Goal: Use online tool/utility

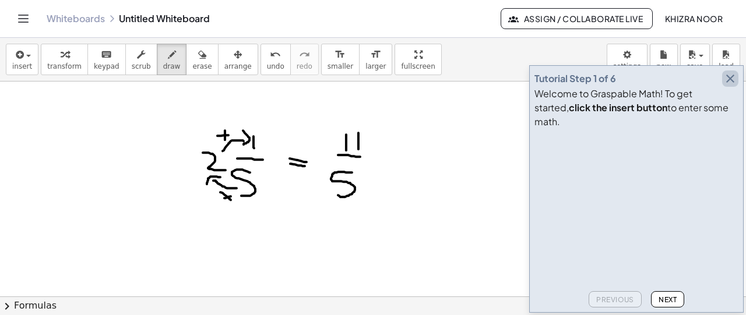
click at [733, 86] on icon "button" at bounding box center [730, 79] width 14 height 14
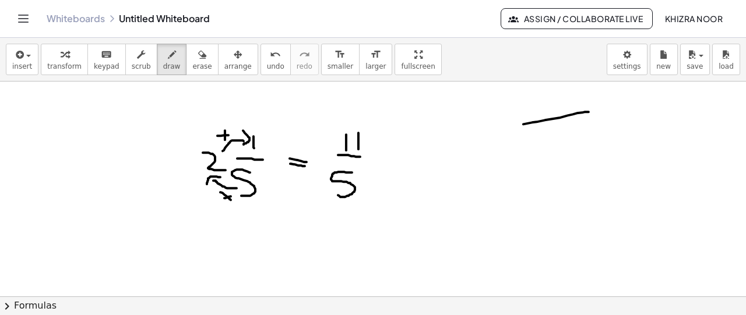
drag, startPoint x: 523, startPoint y: 124, endPoint x: 588, endPoint y: 111, distance: 66.4
drag, startPoint x: 527, startPoint y: 129, endPoint x: 511, endPoint y: 157, distance: 32.4
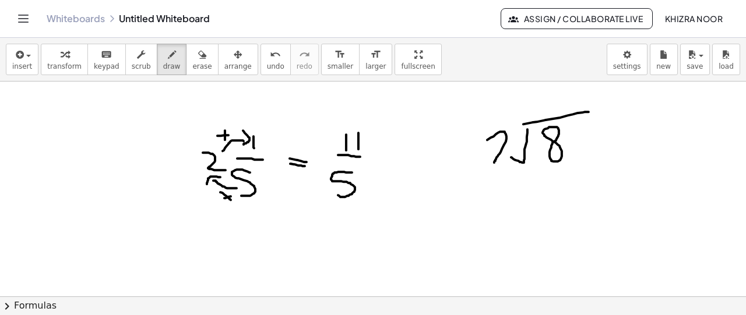
drag, startPoint x: 487, startPoint y: 139, endPoint x: 508, endPoint y: 160, distance: 29.7
drag, startPoint x: 546, startPoint y: 97, endPoint x: 558, endPoint y: 110, distance: 17.4
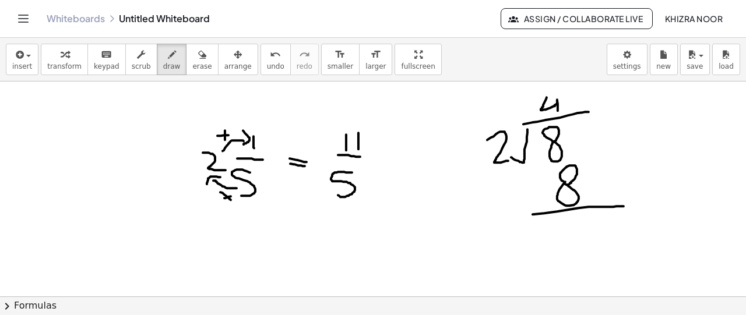
drag, startPoint x: 532, startPoint y: 214, endPoint x: 627, endPoint y: 205, distance: 94.8
drag, startPoint x: 530, startPoint y: 123, endPoint x: 529, endPoint y: 131, distance: 7.6
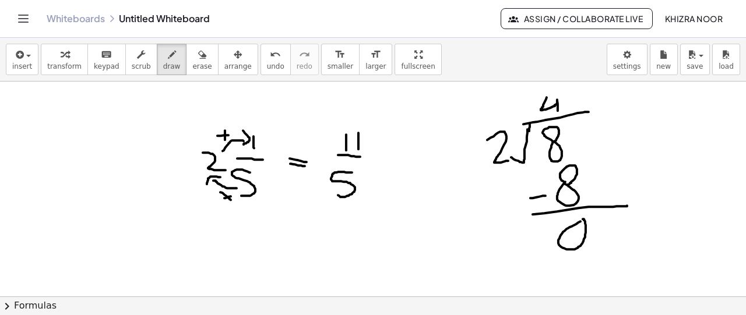
drag, startPoint x: 530, startPoint y: 197, endPoint x: 545, endPoint y: 195, distance: 15.3
drag, startPoint x: 570, startPoint y: 88, endPoint x: 565, endPoint y: 94, distance: 7.9
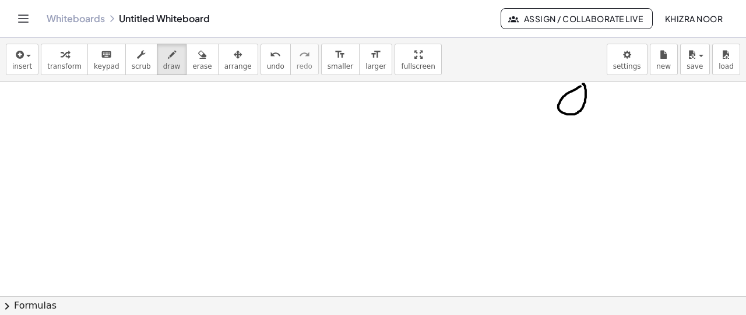
scroll to position [137, 0]
click at [104, 122] on div at bounding box center [373, 203] width 746 height 516
drag, startPoint x: 104, startPoint y: 122, endPoint x: 122, endPoint y: 138, distance: 24.3
click at [122, 138] on div at bounding box center [373, 203] width 746 height 516
drag, startPoint x: 98, startPoint y: 150, endPoint x: 125, endPoint y: 150, distance: 26.8
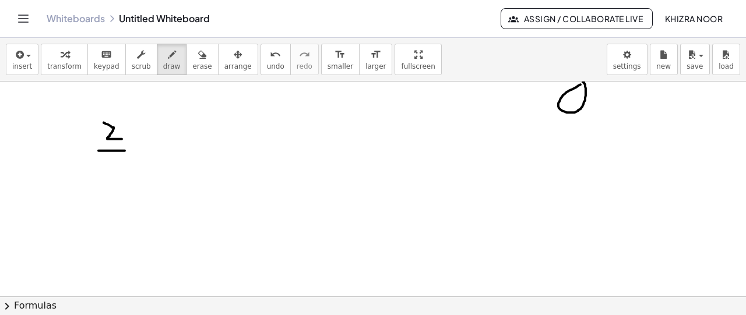
click at [125, 150] on div at bounding box center [373, 203] width 746 height 516
drag, startPoint x: 113, startPoint y: 165, endPoint x: 114, endPoint y: 188, distance: 22.8
click at [114, 188] on div at bounding box center [373, 203] width 746 height 516
drag, startPoint x: 151, startPoint y: 144, endPoint x: 164, endPoint y: 144, distance: 13.4
click at [164, 144] on div at bounding box center [373, 203] width 746 height 516
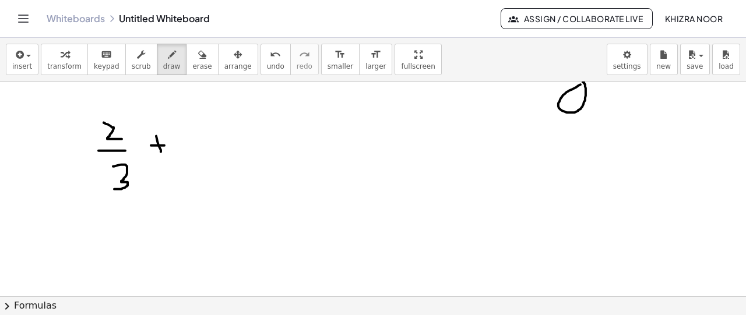
drag, startPoint x: 156, startPoint y: 135, endPoint x: 161, endPoint y: 153, distance: 18.7
click at [161, 153] on div at bounding box center [373, 203] width 746 height 516
drag, startPoint x: 199, startPoint y: 125, endPoint x: 203, endPoint y: 137, distance: 12.9
click at [203, 137] on div at bounding box center [373, 203] width 746 height 516
drag, startPoint x: 209, startPoint y: 123, endPoint x: 217, endPoint y: 136, distance: 14.9
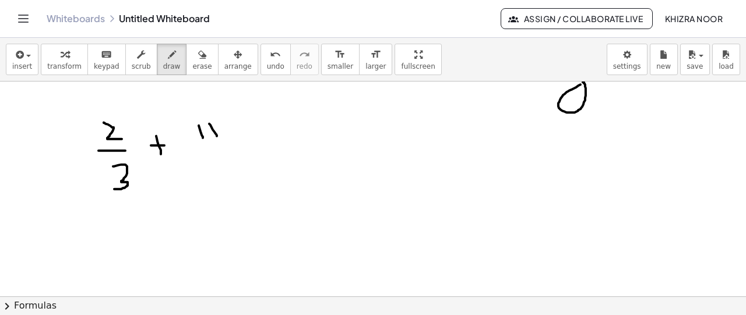
click at [217, 136] on div at bounding box center [373, 203] width 746 height 516
drag, startPoint x: 187, startPoint y: 151, endPoint x: 247, endPoint y: 150, distance: 60.0
click at [247, 150] on div at bounding box center [373, 203] width 746 height 516
drag, startPoint x: 219, startPoint y: 160, endPoint x: 210, endPoint y: 185, distance: 26.7
click at [210, 185] on div at bounding box center [373, 203] width 746 height 516
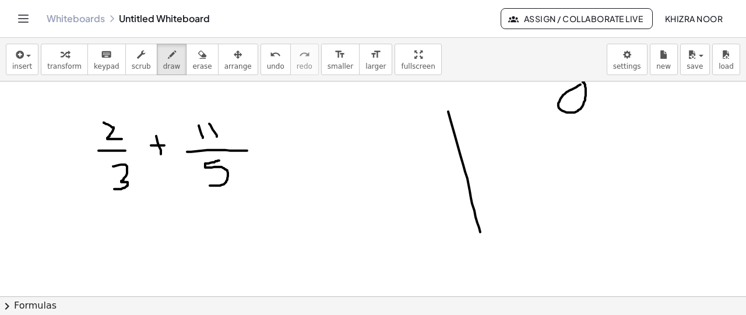
drag, startPoint x: 448, startPoint y: 111, endPoint x: 481, endPoint y: 235, distance: 129.0
click at [481, 235] on div at bounding box center [373, 203] width 746 height 516
drag, startPoint x: 432, startPoint y: 136, endPoint x: 533, endPoint y: 128, distance: 101.7
click at [533, 128] on div at bounding box center [373, 203] width 746 height 516
drag, startPoint x: 463, startPoint y: 108, endPoint x: 470, endPoint y: 117, distance: 10.4
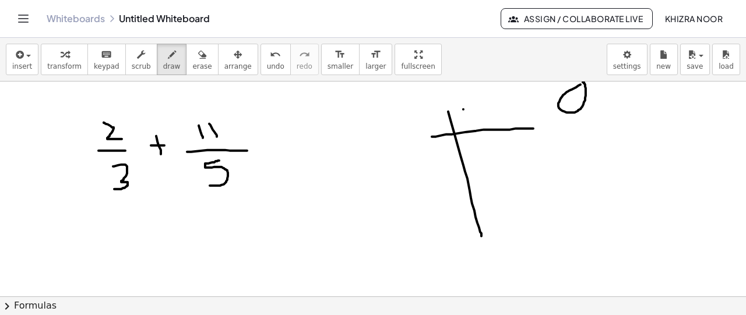
click at [470, 117] on div at bounding box center [373, 203] width 746 height 516
drag, startPoint x: 461, startPoint y: 115, endPoint x: 469, endPoint y: 131, distance: 18.0
click at [469, 131] on div at bounding box center [373, 203] width 746 height 516
drag, startPoint x: 503, startPoint y: 119, endPoint x: 499, endPoint y: 130, distance: 11.5
click at [499, 130] on div at bounding box center [373, 203] width 746 height 516
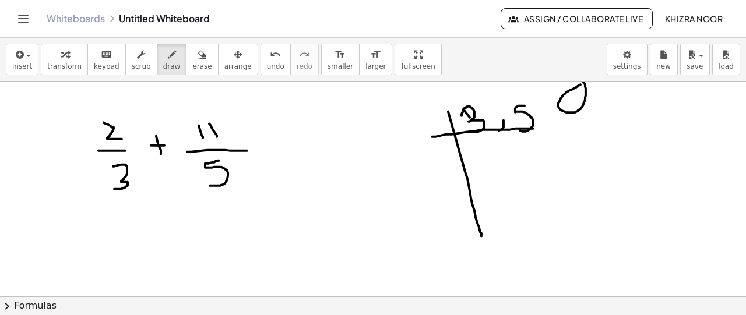
drag, startPoint x: 524, startPoint y: 105, endPoint x: 520, endPoint y: 128, distance: 23.8
click at [520, 128] on div at bounding box center [373, 203] width 746 height 516
drag, startPoint x: 425, startPoint y: 117, endPoint x: 432, endPoint y: 135, distance: 19.9
click at [432, 135] on div at bounding box center [373, 203] width 746 height 516
drag, startPoint x: 479, startPoint y: 149, endPoint x: 484, endPoint y: 165, distance: 17.1
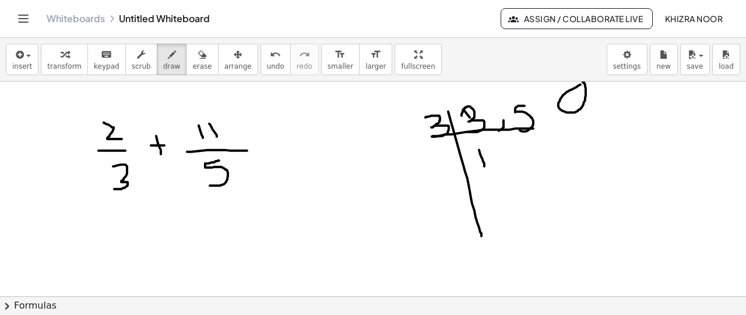
click at [484, 165] on div at bounding box center [373, 203] width 746 height 516
drag, startPoint x: 503, startPoint y: 148, endPoint x: 503, endPoint y: 158, distance: 10.5
click at [503, 158] on div at bounding box center [373, 203] width 746 height 516
drag, startPoint x: 526, startPoint y: 144, endPoint x: 517, endPoint y: 159, distance: 17.0
click at [517, 159] on div at bounding box center [373, 203] width 746 height 516
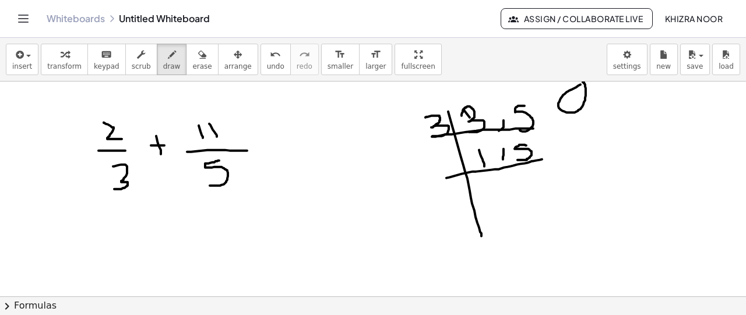
drag, startPoint x: 446, startPoint y: 177, endPoint x: 550, endPoint y: 158, distance: 105.4
click at [550, 158] on div at bounding box center [373, 203] width 746 height 516
drag, startPoint x: 443, startPoint y: 151, endPoint x: 443, endPoint y: 164, distance: 13.4
click at [443, 164] on div at bounding box center [373, 203] width 746 height 516
drag, startPoint x: 491, startPoint y: 186, endPoint x: 492, endPoint y: 195, distance: 9.5
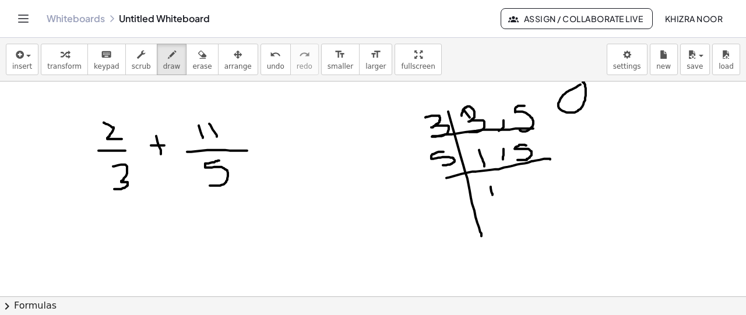
click at [492, 195] on div at bounding box center [373, 203] width 746 height 516
drag, startPoint x: 505, startPoint y: 188, endPoint x: 498, endPoint y: 199, distance: 12.3
click at [498, 199] on div at bounding box center [373, 203] width 746 height 516
drag, startPoint x: 531, startPoint y: 177, endPoint x: 538, endPoint y: 193, distance: 17.7
click at [538, 193] on div at bounding box center [373, 203] width 746 height 516
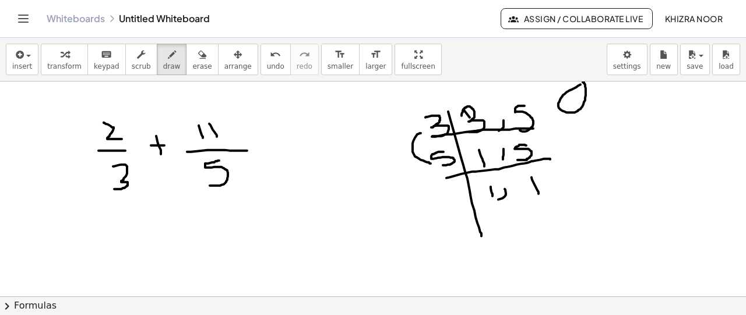
drag, startPoint x: 421, startPoint y: 132, endPoint x: 440, endPoint y: 165, distance: 37.9
click at [440, 165] on div at bounding box center [373, 203] width 746 height 516
drag, startPoint x: 105, startPoint y: 253, endPoint x: 221, endPoint y: 246, distance: 116.8
click at [221, 246] on div at bounding box center [373, 203] width 746 height 516
drag, startPoint x: 162, startPoint y: 258, endPoint x: 161, endPoint y: 281, distance: 22.7
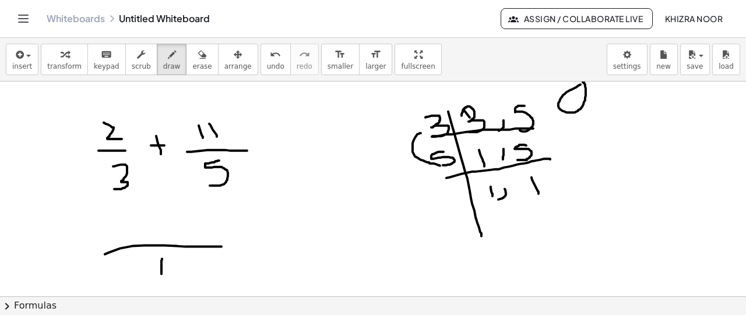
click at [161, 281] on div at bounding box center [373, 203] width 746 height 516
drag, startPoint x: 185, startPoint y: 257, endPoint x: 169, endPoint y: 281, distance: 29.4
click at [169, 281] on div at bounding box center [373, 203] width 746 height 516
click at [155, 273] on div at bounding box center [373, 203] width 746 height 516
click at [151, 276] on div at bounding box center [373, 203] width 746 height 516
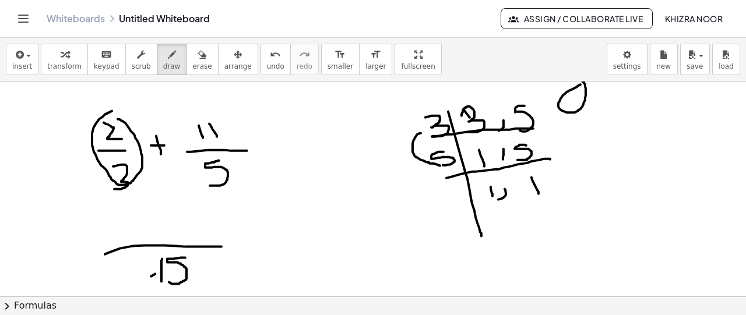
drag, startPoint x: 112, startPoint y: 110, endPoint x: 117, endPoint y: 118, distance: 8.9
click at [117, 118] on div at bounding box center [373, 203] width 746 height 516
drag, startPoint x: 154, startPoint y: 270, endPoint x: 104, endPoint y: 184, distance: 99.4
click at [104, 184] on div at bounding box center [373, 203] width 746 height 516
drag, startPoint x: 101, startPoint y: 175, endPoint x: 103, endPoint y: 196, distance: 21.0
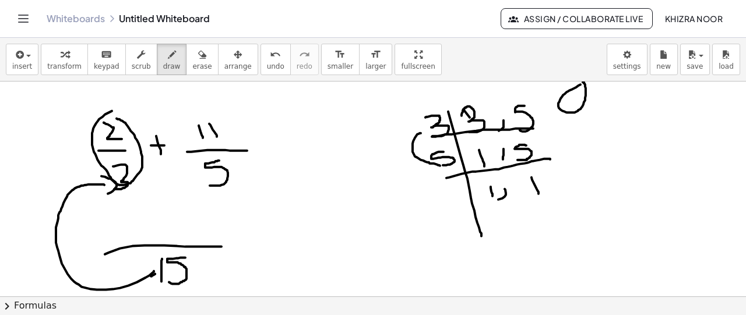
click at [103, 196] on div at bounding box center [373, 203] width 746 height 516
drag, startPoint x: 34, startPoint y: 232, endPoint x: 48, endPoint y: 231, distance: 14.0
click at [48, 231] on div at bounding box center [373, 203] width 746 height 516
click at [40, 224] on div at bounding box center [373, 203] width 746 height 516
click at [40, 242] on div at bounding box center [373, 203] width 746 height 516
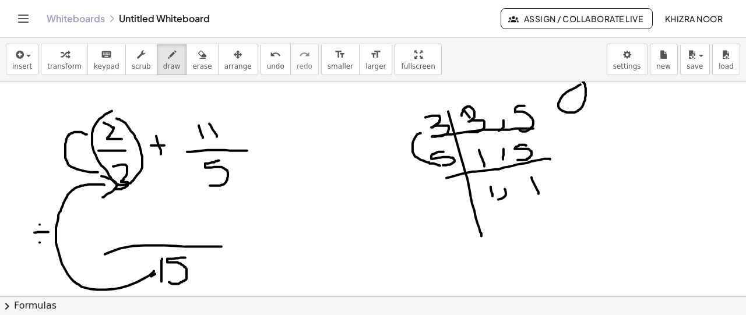
drag, startPoint x: 98, startPoint y: 171, endPoint x: 87, endPoint y: 133, distance: 39.3
click at [87, 133] on div at bounding box center [373, 203] width 746 height 516
drag, startPoint x: 77, startPoint y: 121, endPoint x: 84, endPoint y: 152, distance: 32.1
click at [84, 152] on div at bounding box center [373, 203] width 746 height 516
drag, startPoint x: 45, startPoint y: 141, endPoint x: 56, endPoint y: 147, distance: 12.0
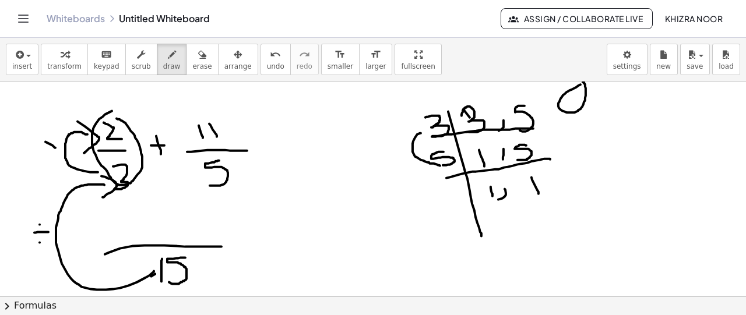
click at [56, 147] on div at bounding box center [373, 203] width 746 height 516
drag, startPoint x: 56, startPoint y: 135, endPoint x: 44, endPoint y: 154, distance: 22.0
click at [44, 154] on div at bounding box center [373, 203] width 746 height 516
drag, startPoint x: 86, startPoint y: 157, endPoint x: 90, endPoint y: 169, distance: 12.9
click at [90, 169] on div at bounding box center [373, 203] width 746 height 516
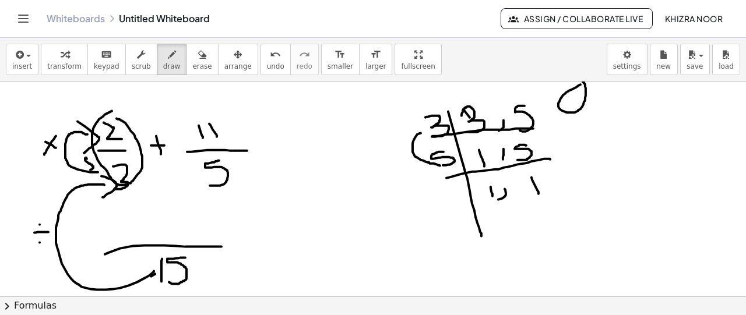
drag, startPoint x: 87, startPoint y: 158, endPoint x: 96, endPoint y: 158, distance: 9.3
click at [96, 158] on div at bounding box center [373, 203] width 746 height 516
click at [113, 234] on div at bounding box center [373, 203] width 746 height 516
drag, startPoint x: 113, startPoint y: 231, endPoint x: 110, endPoint y: 249, distance: 18.4
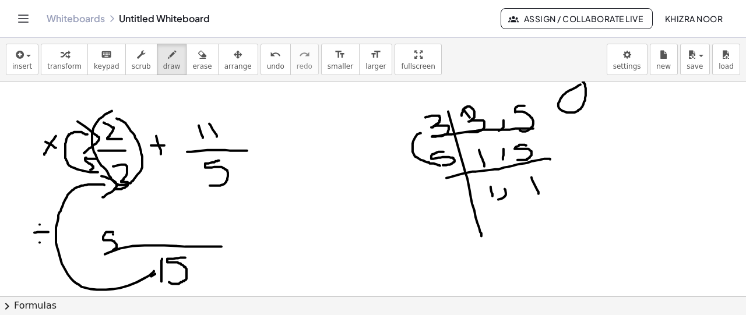
click at [110, 249] on div at bounding box center [373, 203] width 746 height 516
drag, startPoint x: 123, startPoint y: 235, endPoint x: 132, endPoint y: 239, distance: 10.4
click at [132, 239] on div at bounding box center [373, 203] width 746 height 516
drag, startPoint x: 132, startPoint y: 231, endPoint x: 127, endPoint y: 241, distance: 10.7
click at [127, 241] on div at bounding box center [373, 203] width 746 height 516
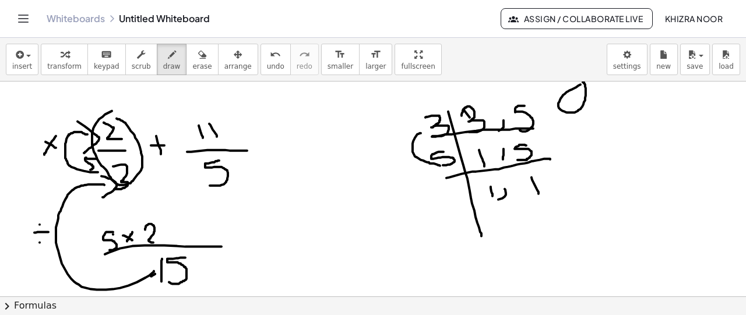
drag, startPoint x: 145, startPoint y: 229, endPoint x: 161, endPoint y: 242, distance: 20.7
click at [161, 242] on div at bounding box center [373, 203] width 746 height 516
drag, startPoint x: 175, startPoint y: 234, endPoint x: 175, endPoint y: 250, distance: 15.7
click at [175, 250] on div at bounding box center [373, 203] width 746 height 516
drag, startPoint x: 170, startPoint y: 238, endPoint x: 184, endPoint y: 238, distance: 14.0
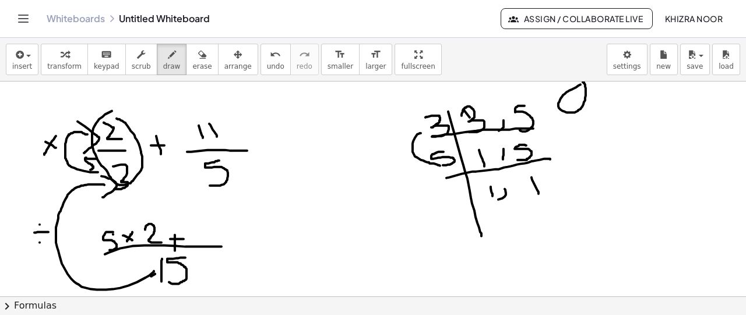
click at [184, 238] on div at bounding box center [373, 203] width 746 height 516
click at [190, 273] on div at bounding box center [373, 203] width 746 height 516
click at [190, 274] on div at bounding box center [373, 203] width 746 height 516
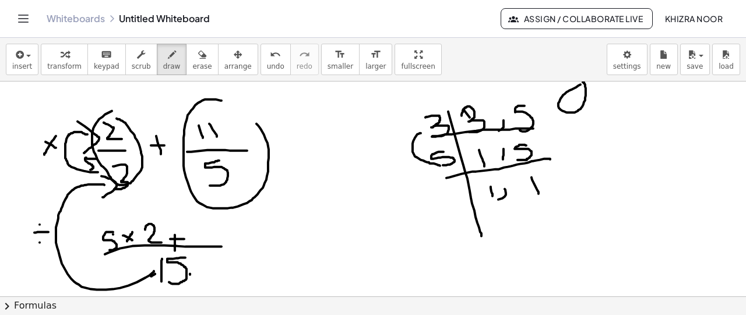
drag, startPoint x: 221, startPoint y: 100, endPoint x: 217, endPoint y: 104, distance: 6.6
click at [217, 104] on div at bounding box center [373, 203] width 746 height 516
drag, startPoint x: 192, startPoint y: 272, endPoint x: 242, endPoint y: 175, distance: 108.9
click at [242, 175] on div at bounding box center [373, 203] width 746 height 516
drag, startPoint x: 245, startPoint y: 168, endPoint x: 242, endPoint y: 181, distance: 12.6
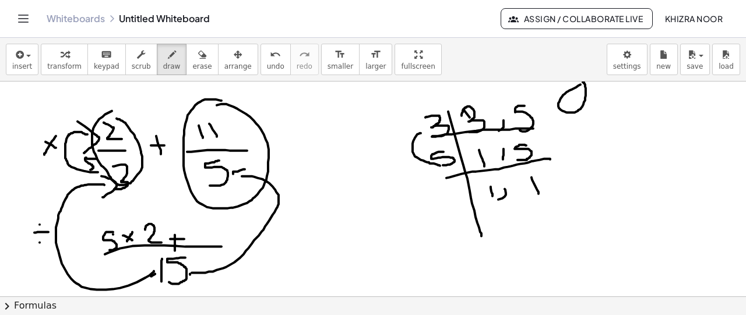
click at [242, 181] on div at bounding box center [373, 203] width 746 height 516
drag, startPoint x: 276, startPoint y: 227, endPoint x: 287, endPoint y: 227, distance: 11.7
click at [287, 227] on div at bounding box center [373, 203] width 746 height 516
click at [283, 218] on div at bounding box center [373, 203] width 746 height 516
click at [284, 235] on div at bounding box center [373, 203] width 746 height 516
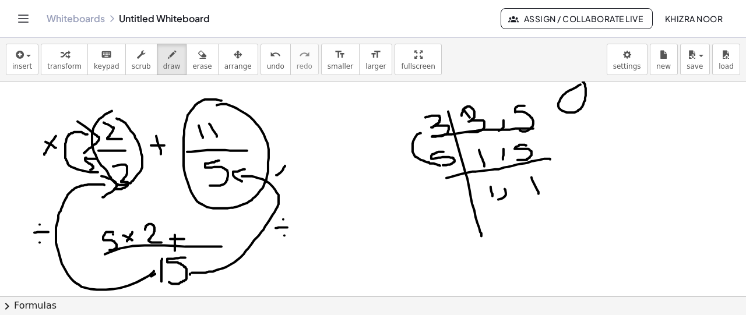
drag, startPoint x: 276, startPoint y: 174, endPoint x: 285, endPoint y: 163, distance: 14.1
click at [285, 163] on div at bounding box center [373, 203] width 746 height 516
drag, startPoint x: 278, startPoint y: 156, endPoint x: 271, endPoint y: 177, distance: 21.9
click at [271, 177] on div at bounding box center [373, 203] width 746 height 516
drag, startPoint x: 295, startPoint y: 161, endPoint x: 237, endPoint y: 126, distance: 67.4
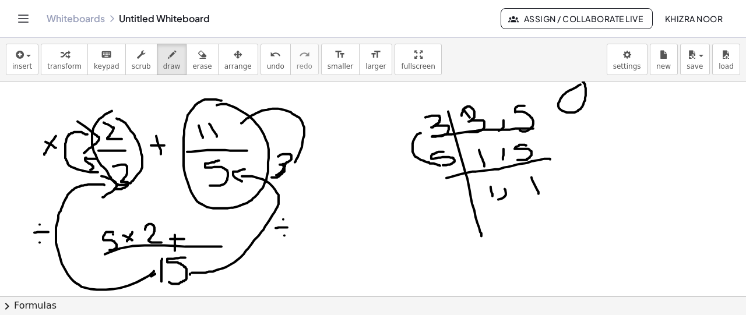
click at [237, 126] on div at bounding box center [373, 203] width 746 height 516
drag, startPoint x: 232, startPoint y: 121, endPoint x: 247, endPoint y: 135, distance: 20.2
click at [247, 135] on div at bounding box center [373, 203] width 746 height 516
drag, startPoint x: 313, startPoint y: 123, endPoint x: 330, endPoint y: 137, distance: 21.5
click at [330, 137] on div at bounding box center [373, 203] width 746 height 516
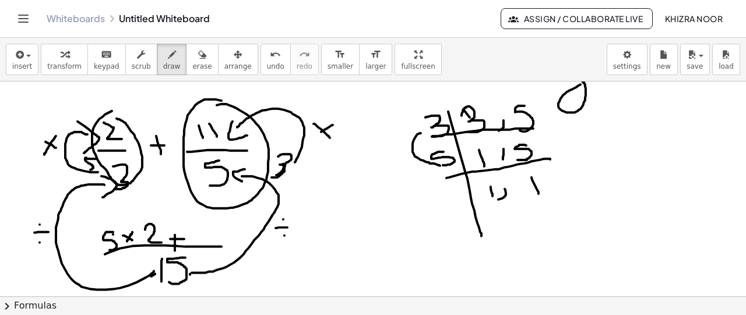
drag, startPoint x: 333, startPoint y: 124, endPoint x: 319, endPoint y: 133, distance: 16.3
click at [319, 133] on div at bounding box center [373, 203] width 746 height 516
drag, startPoint x: 203, startPoint y: 228, endPoint x: 206, endPoint y: 246, distance: 18.4
click at [206, 246] on div at bounding box center [373, 203] width 746 height 516
drag, startPoint x: 221, startPoint y: 231, endPoint x: 231, endPoint y: 237, distance: 11.0
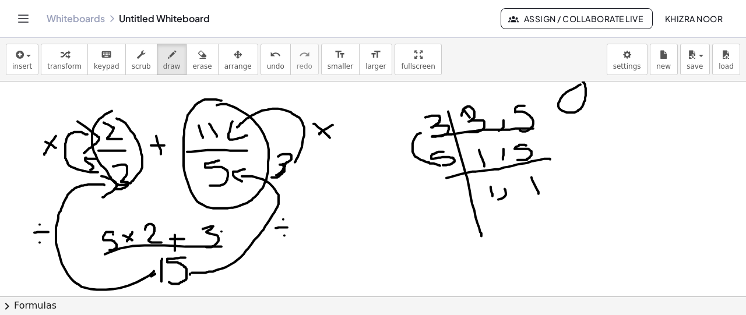
click at [231, 237] on div at bounding box center [373, 203] width 746 height 516
drag, startPoint x: 232, startPoint y: 230, endPoint x: 227, endPoint y: 238, distance: 9.9
click at [227, 238] on div at bounding box center [373, 203] width 746 height 516
drag, startPoint x: 243, startPoint y: 221, endPoint x: 241, endPoint y: 234, distance: 12.4
click at [241, 234] on div at bounding box center [373, 203] width 746 height 516
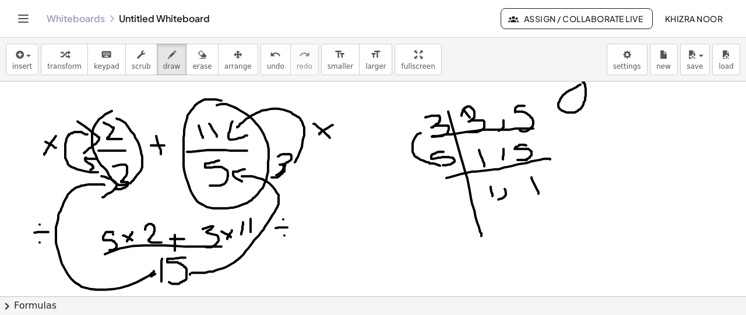
drag, startPoint x: 251, startPoint y: 218, endPoint x: 251, endPoint y: 238, distance: 19.8
click at [251, 238] on div at bounding box center [373, 203] width 746 height 516
drag, startPoint x: 221, startPoint y: 248, endPoint x: 258, endPoint y: 251, distance: 36.9
click at [258, 251] on div at bounding box center [373, 203] width 746 height 516
drag, startPoint x: 328, startPoint y: 252, endPoint x: 352, endPoint y: 252, distance: 23.9
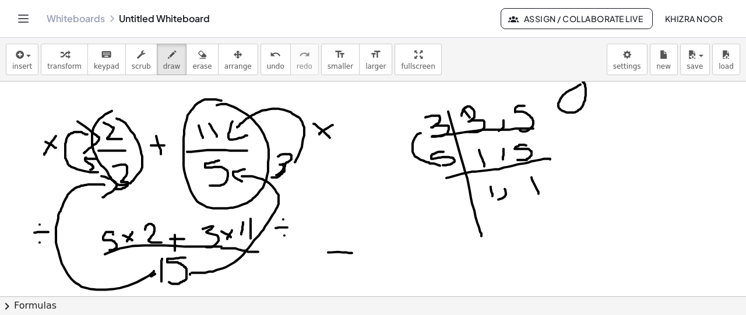
click at [352, 252] on div at bounding box center [373, 203] width 746 height 516
drag, startPoint x: 331, startPoint y: 262, endPoint x: 371, endPoint y: 260, distance: 39.7
click at [371, 260] on div at bounding box center [373, 203] width 746 height 516
drag, startPoint x: 398, startPoint y: 240, endPoint x: 397, endPoint y: 264, distance: 23.9
click at [397, 264] on div at bounding box center [373, 203] width 746 height 516
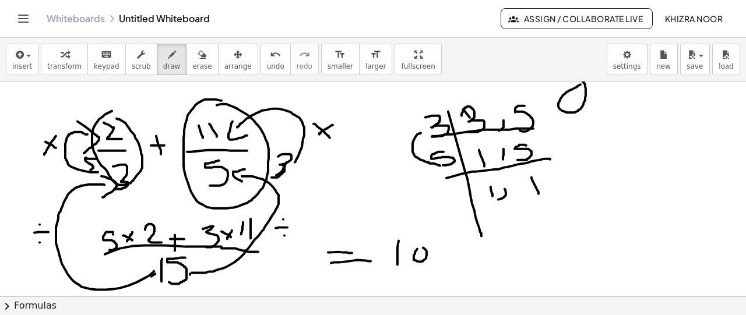
click at [419, 248] on div at bounding box center [373, 203] width 746 height 516
drag, startPoint x: 462, startPoint y: 252, endPoint x: 462, endPoint y: 269, distance: 16.3
click at [462, 269] on div at bounding box center [373, 203] width 746 height 516
drag, startPoint x: 454, startPoint y: 259, endPoint x: 473, endPoint y: 259, distance: 18.6
click at [473, 259] on div at bounding box center [373, 203] width 746 height 516
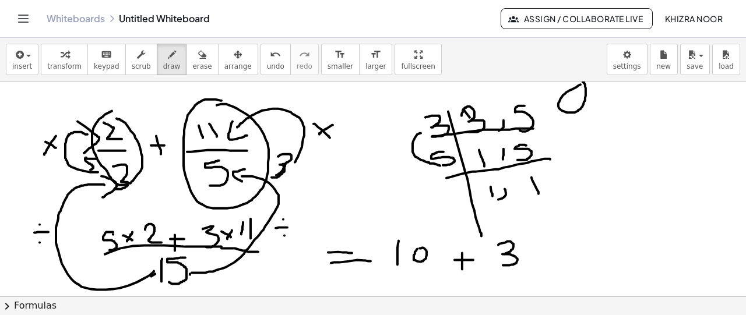
drag, startPoint x: 498, startPoint y: 244, endPoint x: 502, endPoint y: 264, distance: 20.7
click at [502, 264] on div at bounding box center [373, 203] width 746 height 516
drag, startPoint x: 527, startPoint y: 242, endPoint x: 539, endPoint y: 264, distance: 25.6
click at [539, 264] on div at bounding box center [373, 203] width 746 height 516
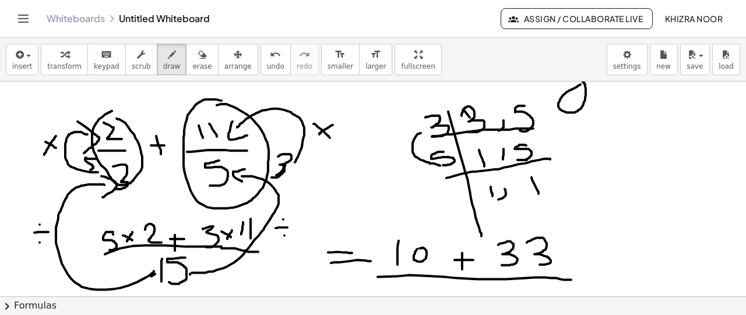
drag, startPoint x: 378, startPoint y: 276, endPoint x: 576, endPoint y: 279, distance: 198.7
click at [576, 279] on div at bounding box center [373, 203] width 746 height 516
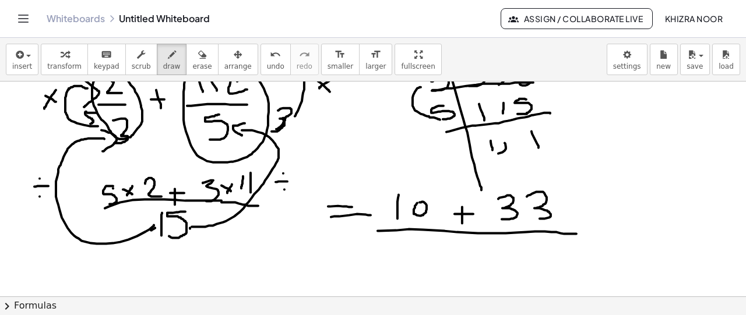
scroll to position [188, 0]
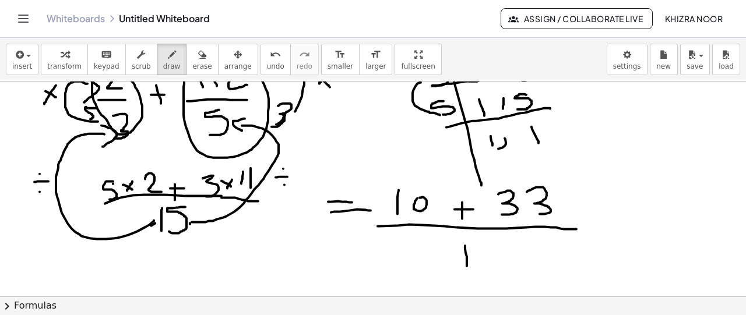
drag, startPoint x: 465, startPoint y: 245, endPoint x: 467, endPoint y: 266, distance: 21.0
click at [467, 266] on div at bounding box center [373, 152] width 746 height 516
drag, startPoint x: 495, startPoint y: 244, endPoint x: 486, endPoint y: 266, distance: 23.5
click at [486, 266] on div at bounding box center [373, 152] width 746 height 516
drag, startPoint x: 610, startPoint y: 221, endPoint x: 634, endPoint y: 218, distance: 24.6
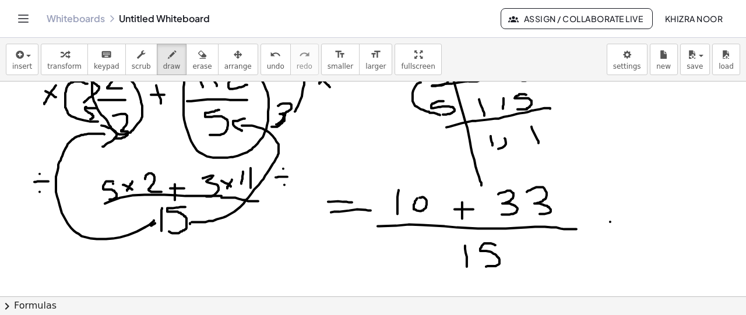
click at [634, 218] on div at bounding box center [373, 152] width 746 height 516
drag, startPoint x: 608, startPoint y: 229, endPoint x: 655, endPoint y: 231, distance: 47.2
click at [655, 231] on div at bounding box center [373, 152] width 746 height 516
drag, startPoint x: 678, startPoint y: 200, endPoint x: 682, endPoint y: 229, distance: 29.4
click at [682, 229] on div at bounding box center [373, 152] width 746 height 516
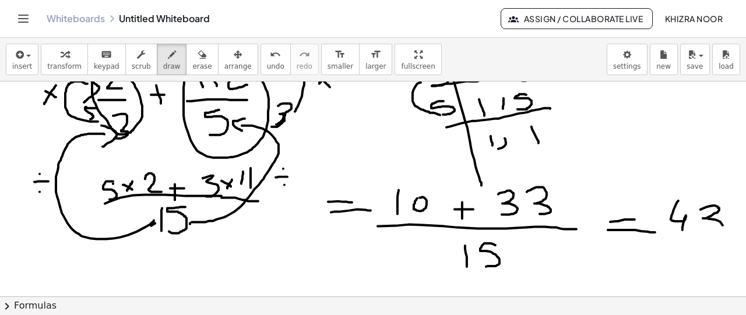
drag, startPoint x: 700, startPoint y: 209, endPoint x: 705, endPoint y: 232, distance: 24.3
click at [705, 232] on div at bounding box center [373, 152] width 746 height 516
drag, startPoint x: 665, startPoint y: 239, endPoint x: 726, endPoint y: 242, distance: 61.2
click at [726, 242] on div at bounding box center [373, 152] width 746 height 516
drag, startPoint x: 687, startPoint y: 255, endPoint x: 686, endPoint y: 271, distance: 16.4
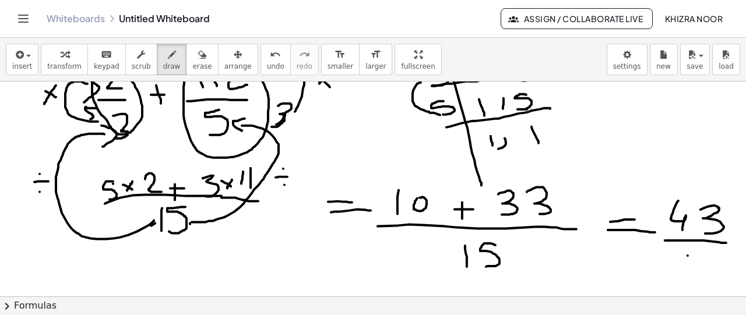
click at [686, 271] on div at bounding box center [373, 152] width 746 height 516
drag, startPoint x: 715, startPoint y: 253, endPoint x: 705, endPoint y: 214, distance: 39.9
click at [703, 273] on div at bounding box center [373, 152] width 746 height 516
